Goal: Information Seeking & Learning: Check status

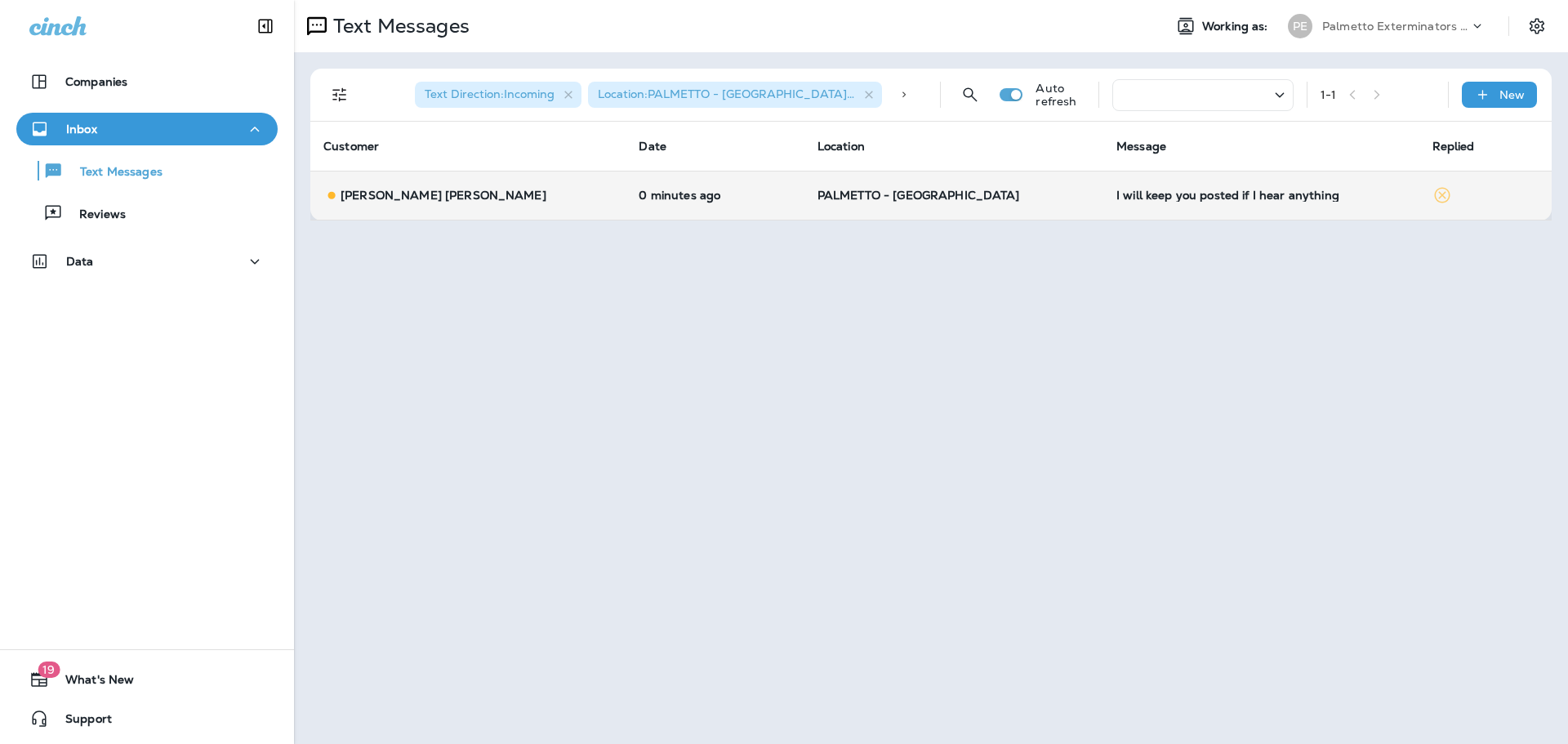
click at [639, 191] on p "0 minutes ago" at bounding box center [715, 195] width 152 height 13
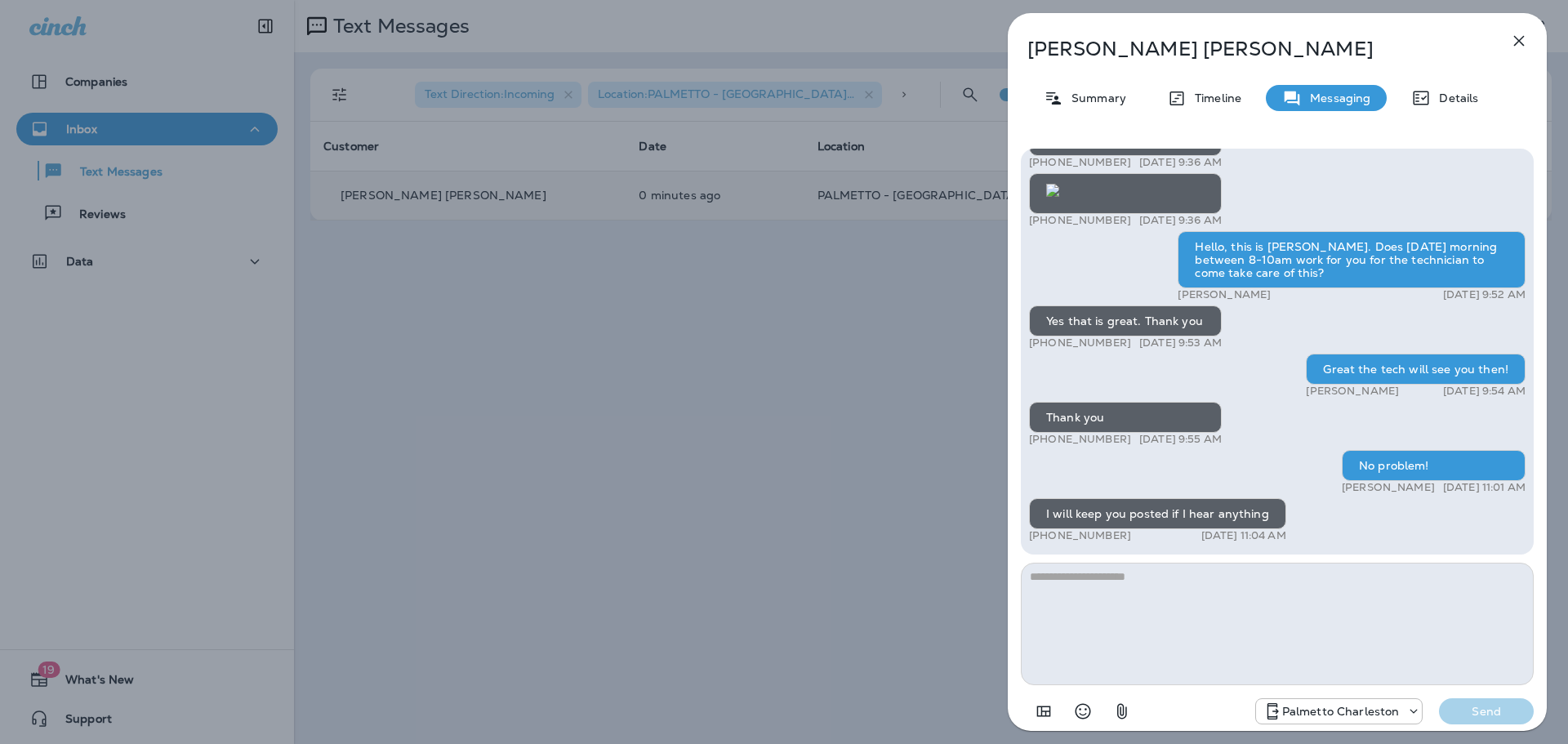
click at [580, 291] on div "[PERSON_NAME] [PERSON_NAME] Summary Timeline Messaging Details hi [PERSON_NAME]…" at bounding box center [784, 372] width 1568 height 744
